Goal: Task Accomplishment & Management: Complete application form

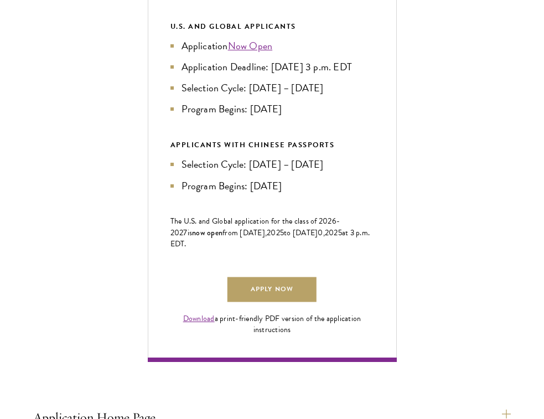
scroll to position [571, 0]
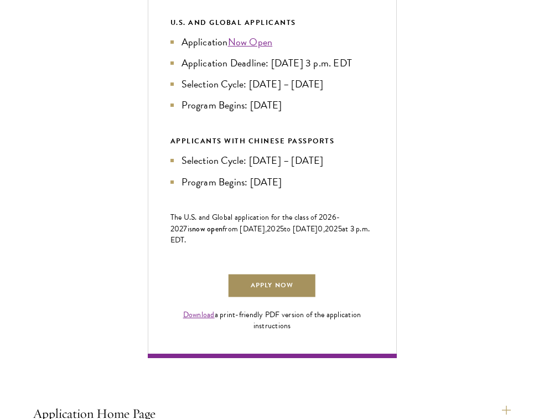
click at [269, 298] on link "Apply Now" at bounding box center [271, 285] width 89 height 25
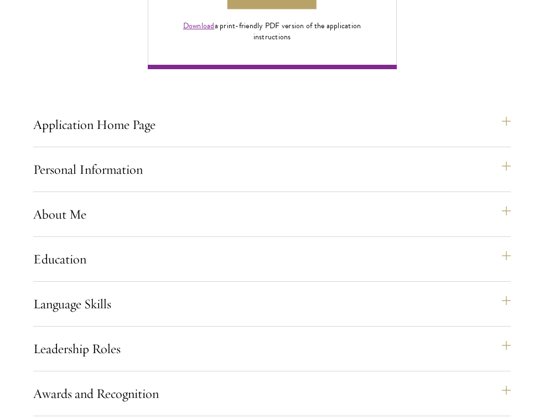
scroll to position [870, 0]
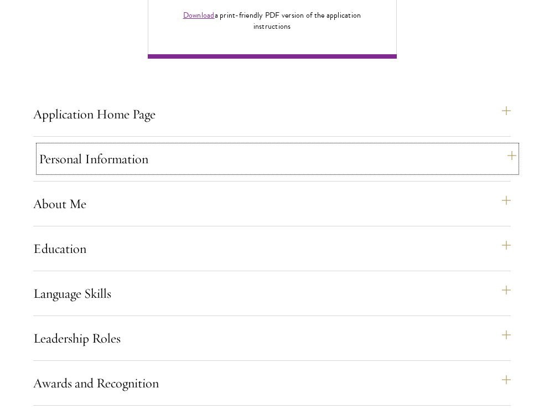
click at [397, 172] on button "Personal Information" at bounding box center [277, 158] width 477 height 27
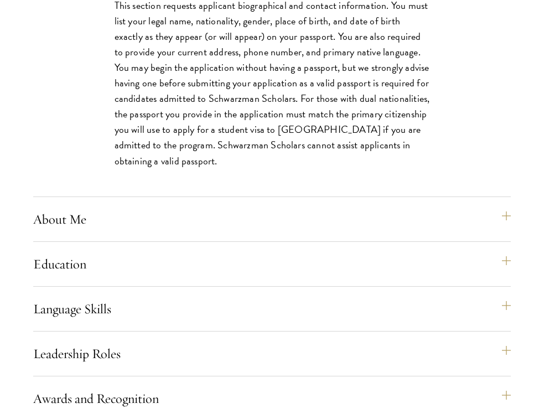
scroll to position [1197, 0]
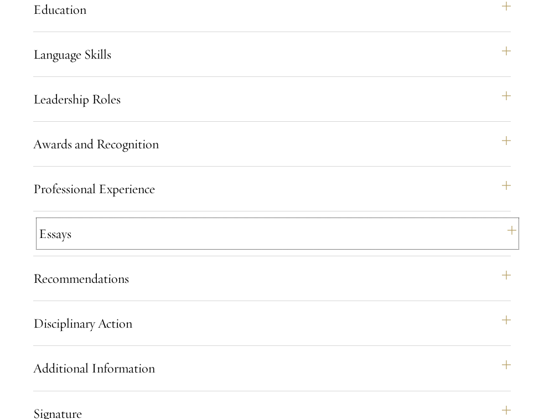
click at [358, 247] on button "Essays" at bounding box center [277, 233] width 477 height 27
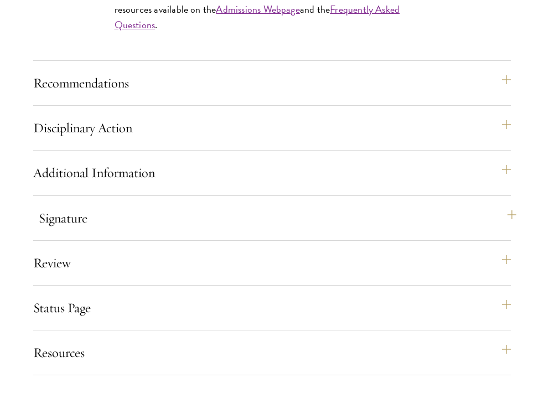
scroll to position [1592, 0]
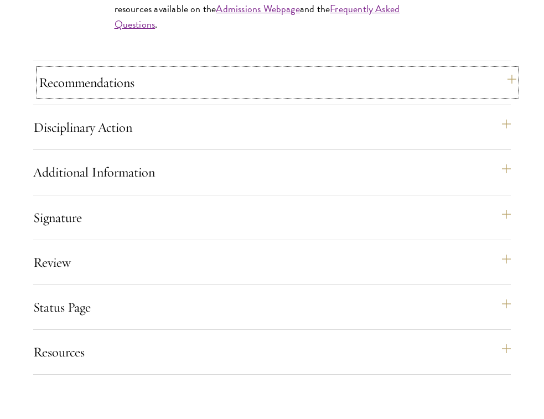
click at [335, 96] on button "Recommendations" at bounding box center [277, 82] width 477 height 27
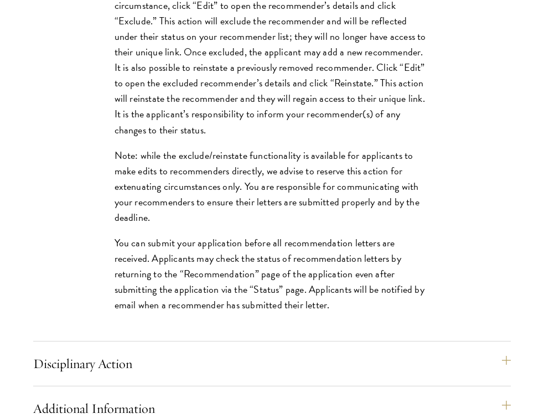
scroll to position [1867, 0]
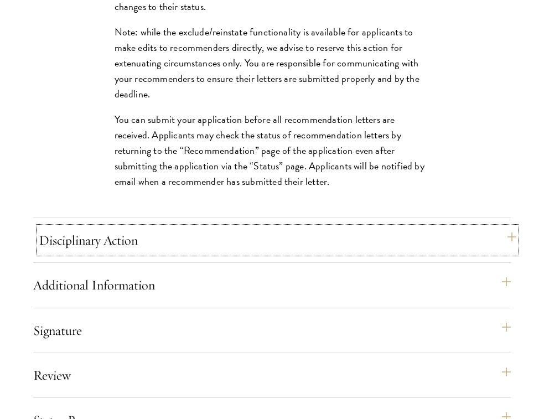
click at [343, 253] on button "Disciplinary Action" at bounding box center [277, 240] width 477 height 27
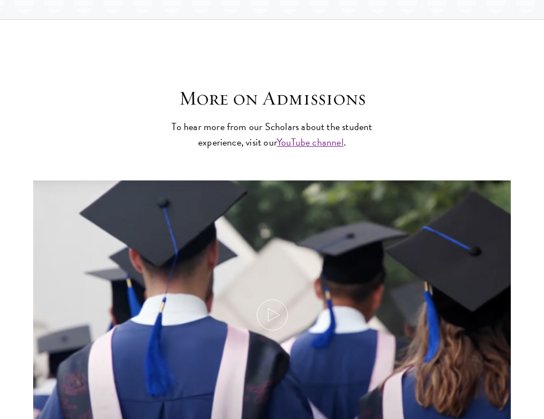
scroll to position [2180, 0]
